Goal: Find contact information: Find contact information

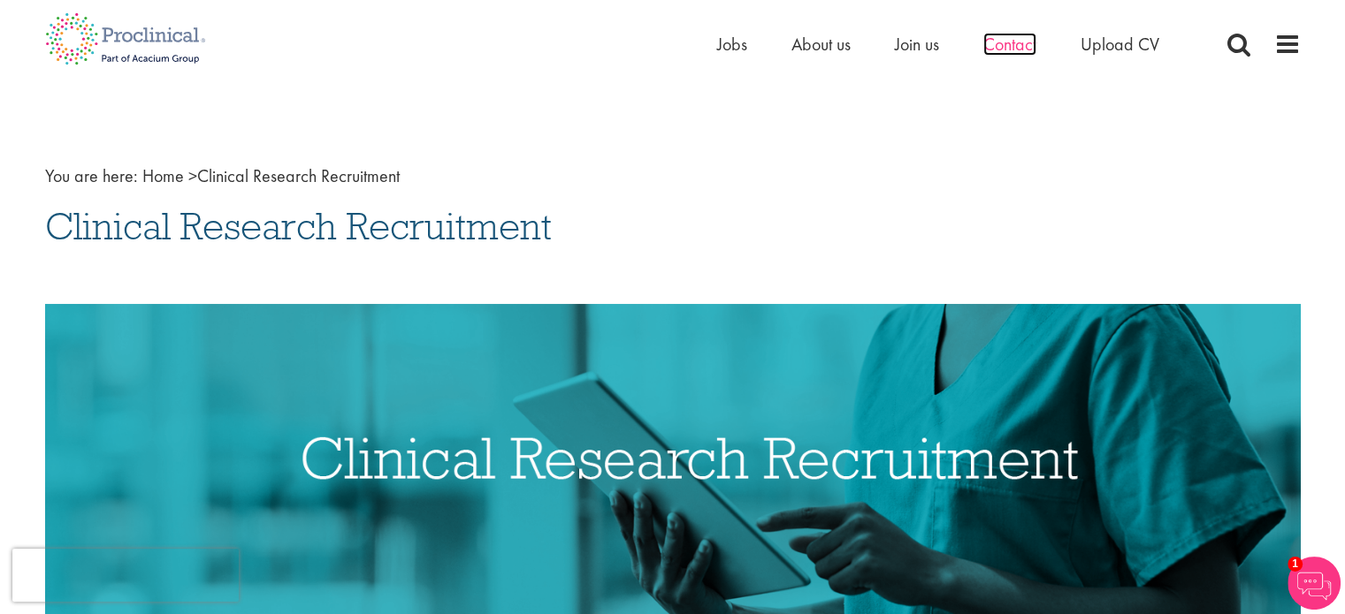
click at [988, 43] on span "Contact" at bounding box center [1009, 44] width 53 height 23
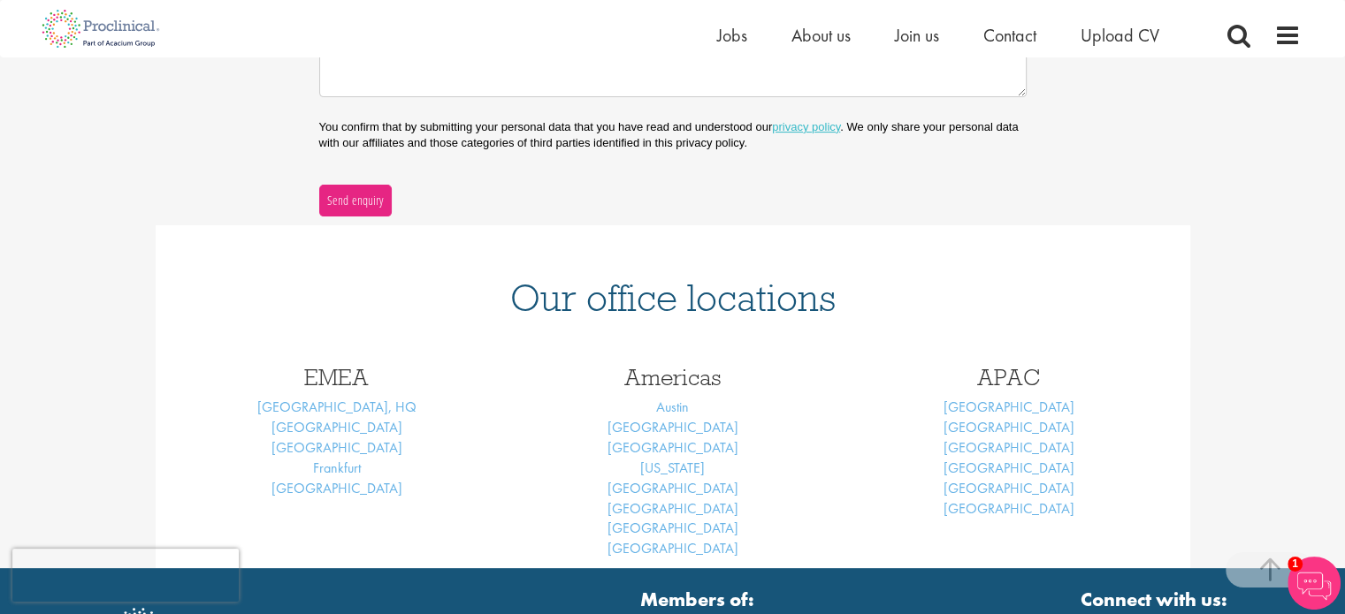
scroll to position [566, 0]
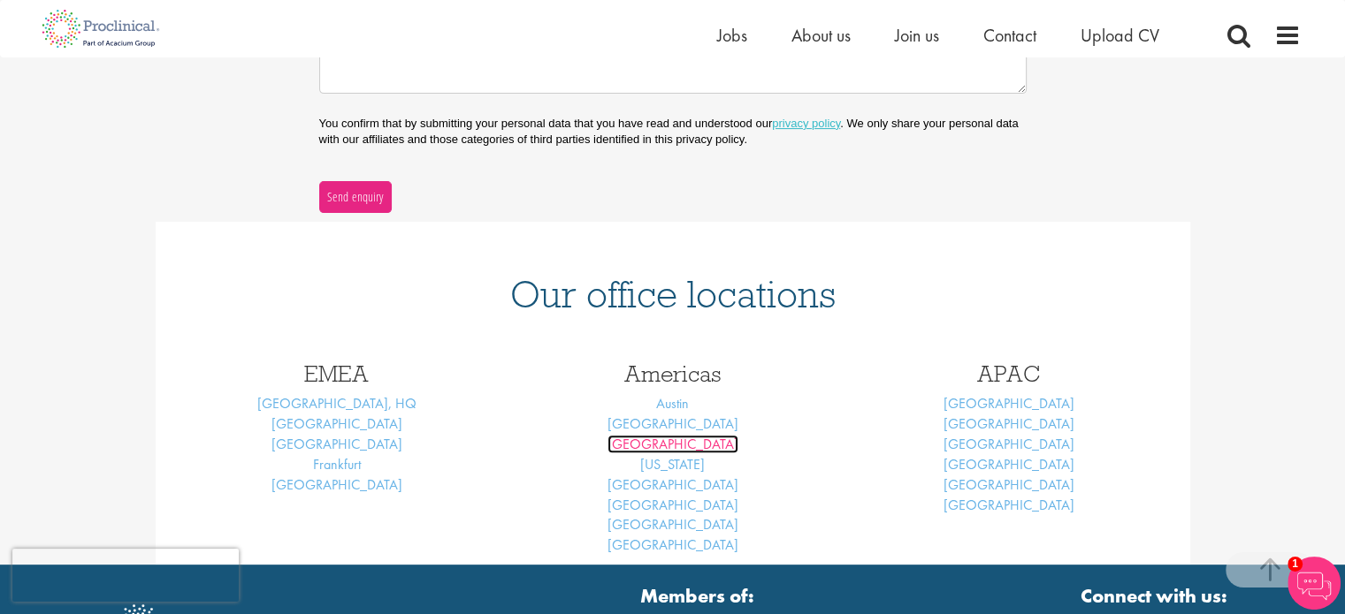
click at [682, 438] on link "Los Angeles" at bounding box center [672, 444] width 131 height 19
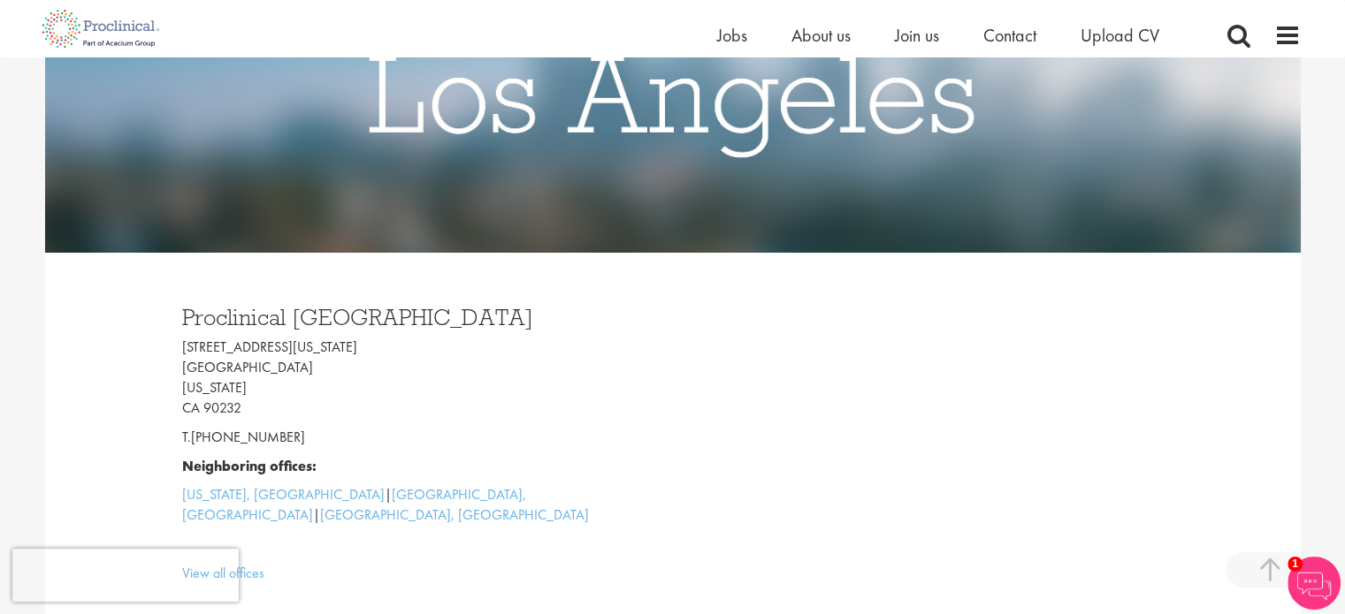
scroll to position [307, 0]
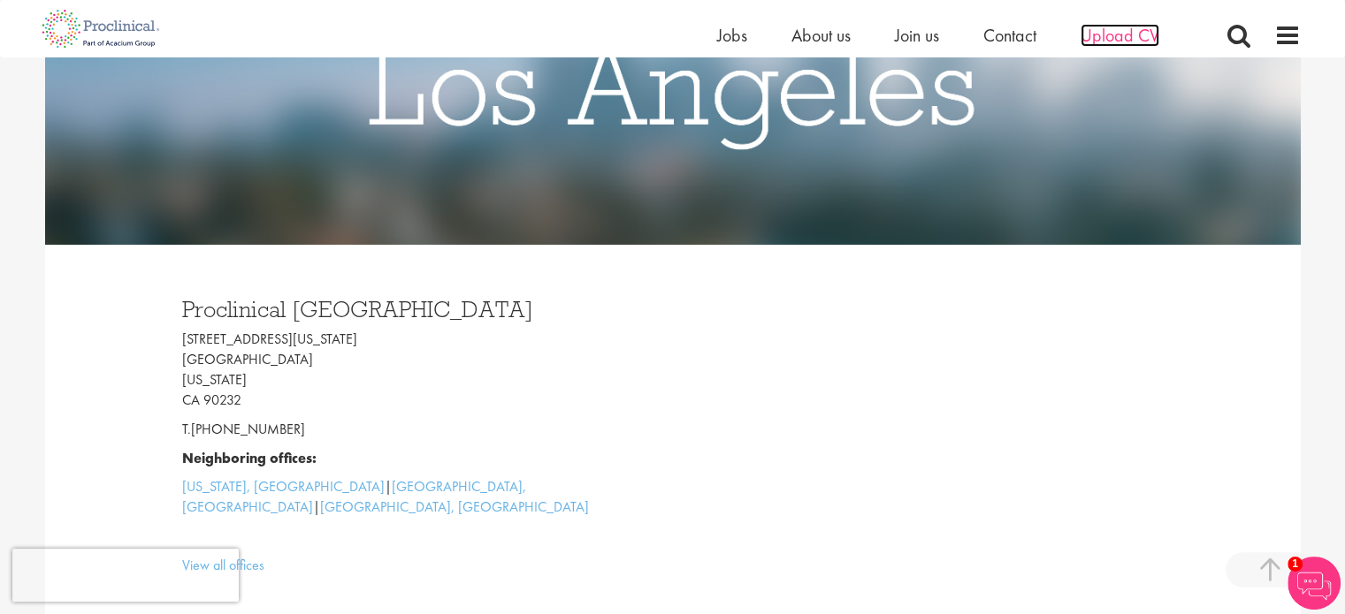
click at [1119, 28] on span "Upload CV" at bounding box center [1119, 35] width 79 height 23
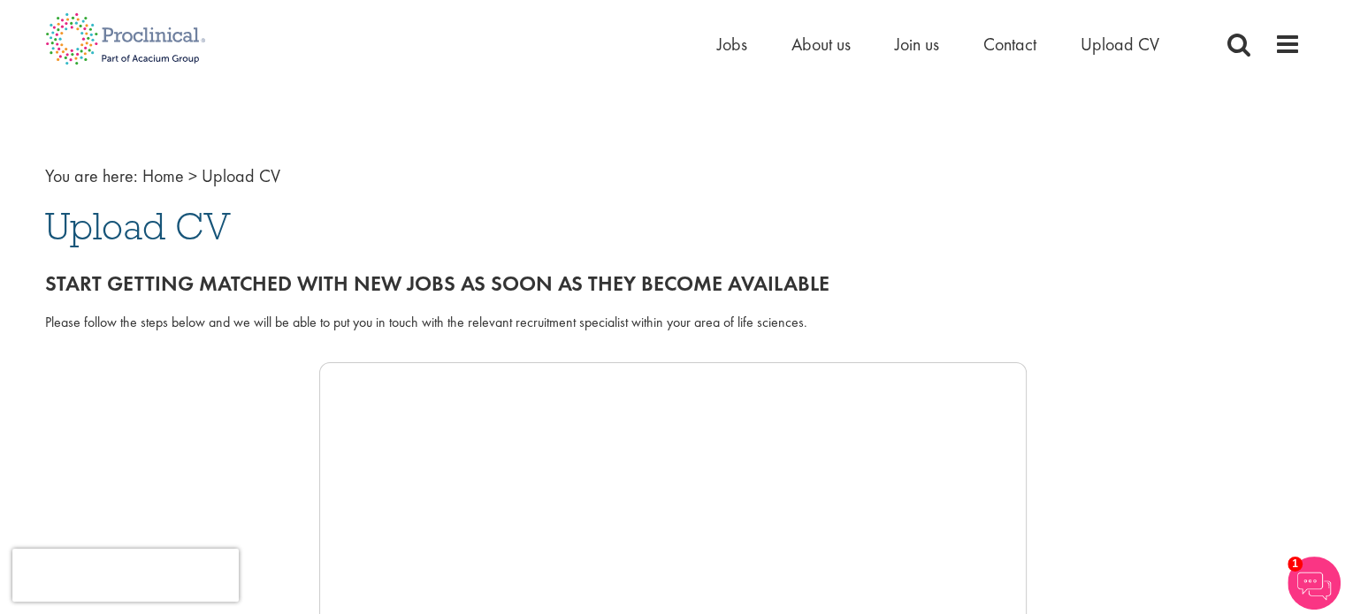
scroll to position [7, 0]
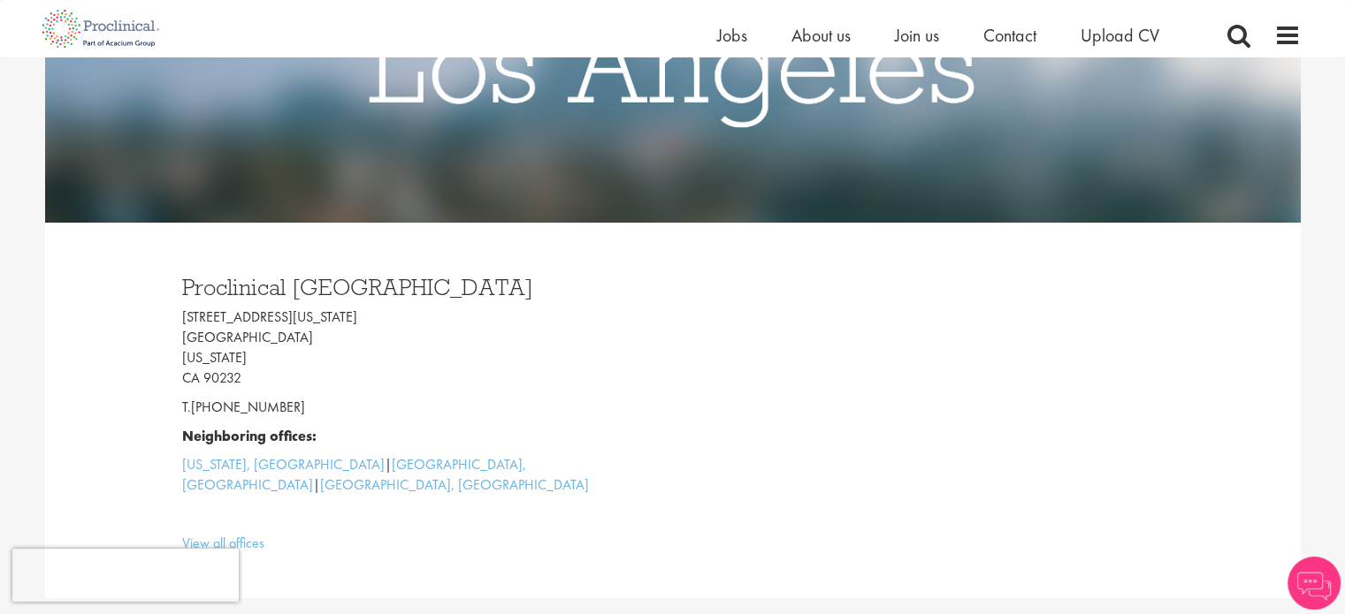
scroll to position [308, 0]
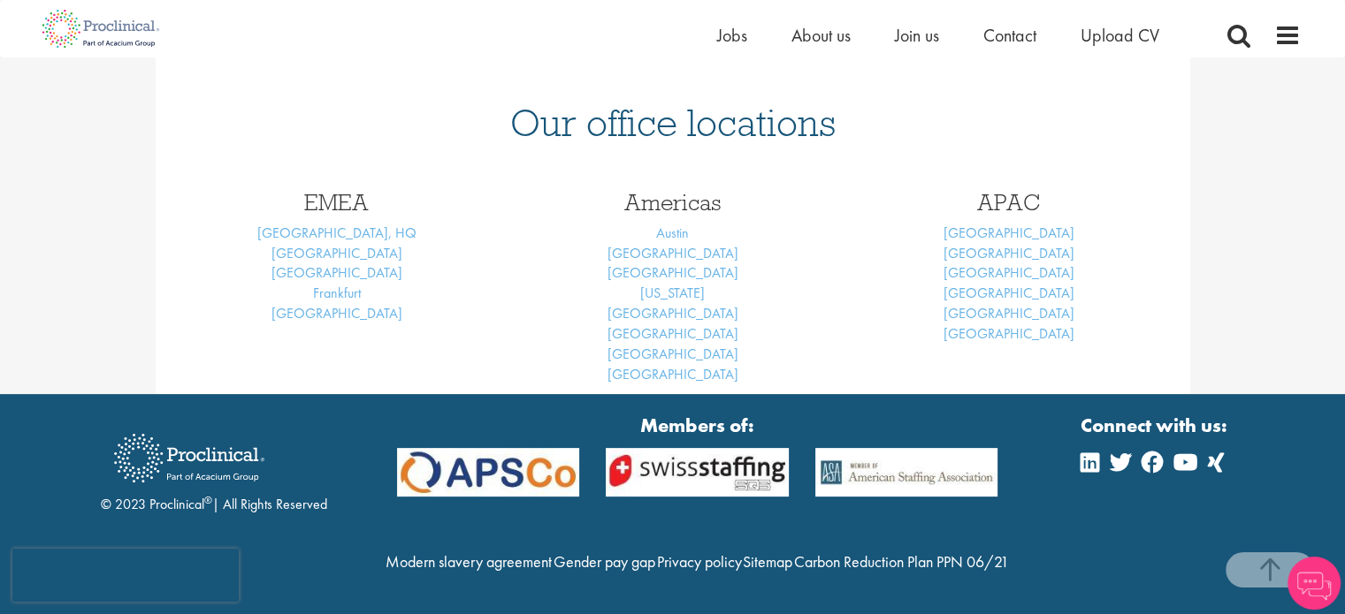
scroll to position [279, 0]
